Goal: Check status: Check status

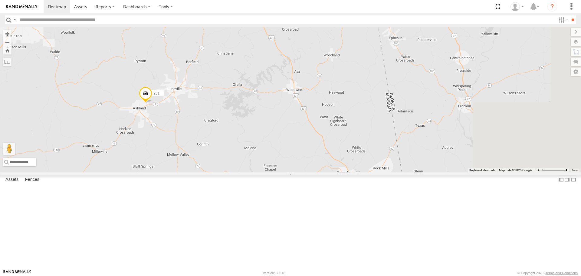
drag, startPoint x: 484, startPoint y: 206, endPoint x: 418, endPoint y: 186, distance: 68.9
click at [262, 166] on div "231" at bounding box center [290, 99] width 581 height 145
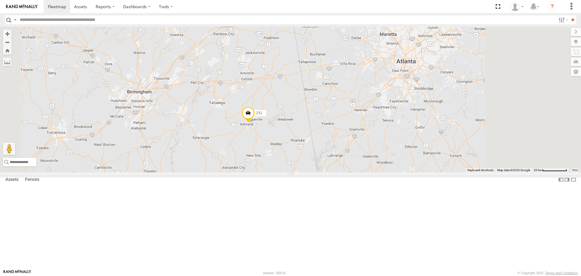
drag, startPoint x: 471, startPoint y: 198, endPoint x: 251, endPoint y: 155, distance: 224.1
click at [251, 155] on div "231 13 2 2" at bounding box center [290, 99] width 581 height 145
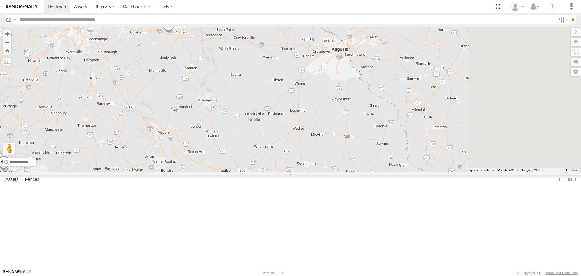
drag, startPoint x: 327, startPoint y: 152, endPoint x: 290, endPoint y: 151, distance: 36.6
click at [290, 151] on div "231 13 2 2 4 226 208" at bounding box center [290, 99] width 581 height 145
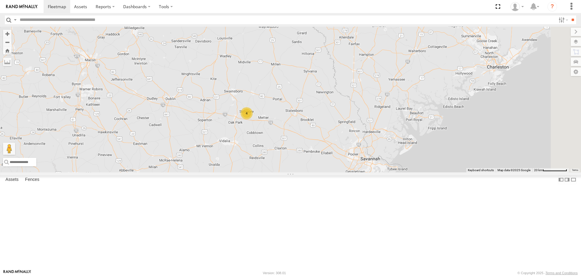
drag, startPoint x: 380, startPoint y: 197, endPoint x: 343, endPoint y: 140, distance: 68.4
click at [325, 119] on div "231 13 2 2 4 226 208" at bounding box center [290, 99] width 581 height 145
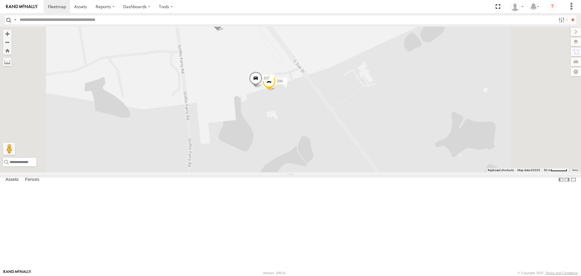
click at [224, 31] on span at bounding box center [217, 23] width 13 height 16
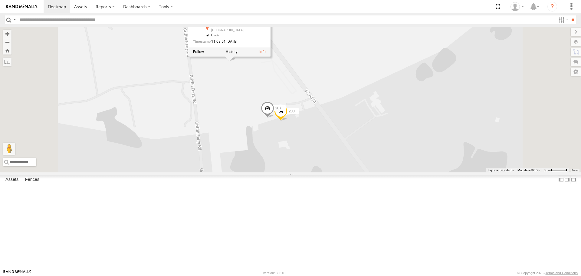
drag, startPoint x: 324, startPoint y: 95, endPoint x: 339, endPoint y: 131, distance: 39.2
click at [339, 131] on div "231 226 208 1505 210 207 200 [GEOGRAPHIC_DATA][STREET_ADDRESS] 32.4284 , -82.21…" at bounding box center [290, 99] width 581 height 145
click at [340, 118] on div "231 226 208 1505 210 207 200 [GEOGRAPHIC_DATA][STREET_ADDRESS] 32.4284 , -82.21…" at bounding box center [290, 99] width 581 height 145
click at [331, 116] on div "231 226 208 1505 210 207 200 [GEOGRAPHIC_DATA][STREET_ADDRESS] 32.4284 , -82.21…" at bounding box center [290, 99] width 581 height 145
click at [237, 44] on span at bounding box center [230, 36] width 13 height 16
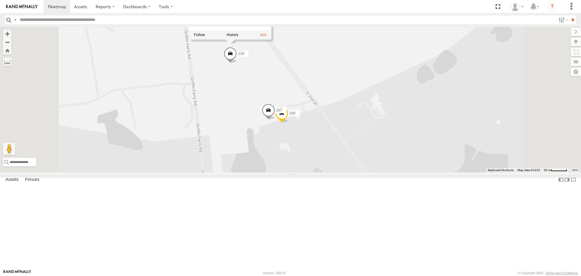
click at [338, 118] on div "231 226 208 1505 210 207 200 1505 All [STREET_ADDRESS] 32.42897 , -82.21285 0 1…" at bounding box center [290, 99] width 581 height 145
click at [275, 120] on span at bounding box center [268, 112] width 13 height 16
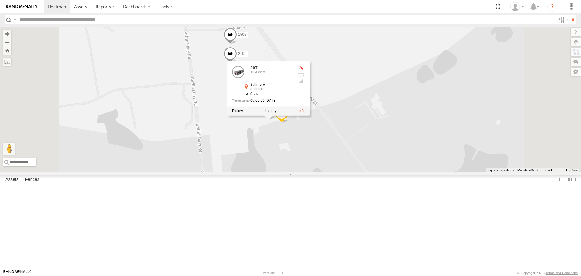
click at [371, 172] on div "231 226 208 1505 210 207 200 207 All Assets Stillmore Stillmore 32.4267 , -82.2…" at bounding box center [290, 99] width 581 height 145
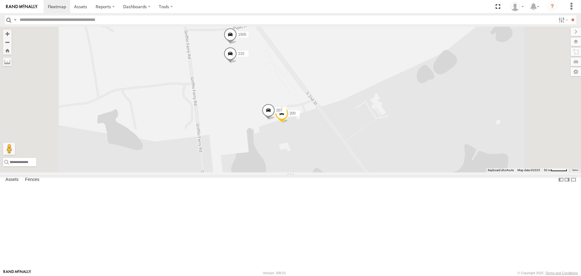
click at [288, 123] on span at bounding box center [281, 115] width 13 height 16
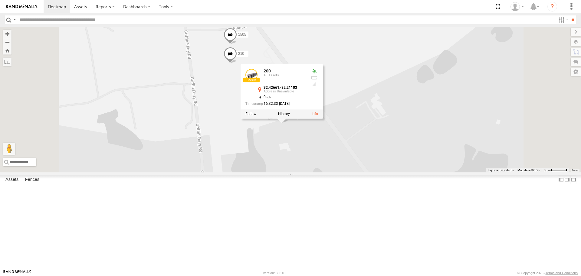
click at [367, 172] on div "231 226 208 1505 210 207 200 200 All Assets 32.42661 , -82.21103 0 16:32:33 [DA…" at bounding box center [290, 99] width 581 height 145
